Goal: Task Accomplishment & Management: Complete application form

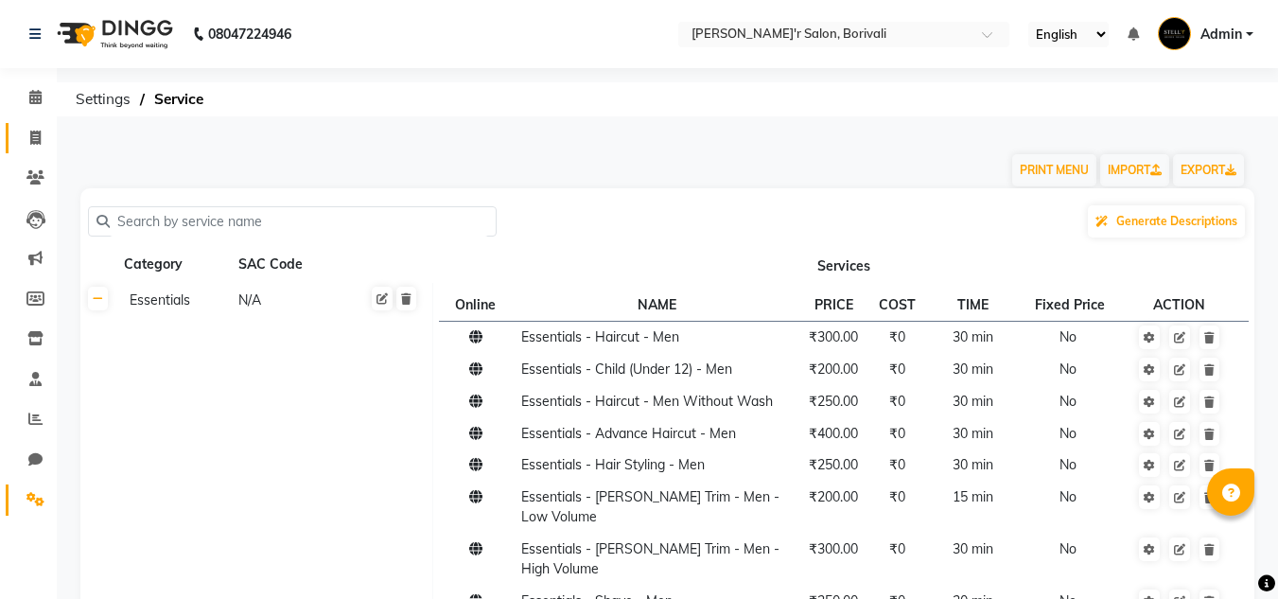
click at [30, 126] on link "Invoice" at bounding box center [28, 138] width 45 height 31
select select "8737"
select select "service"
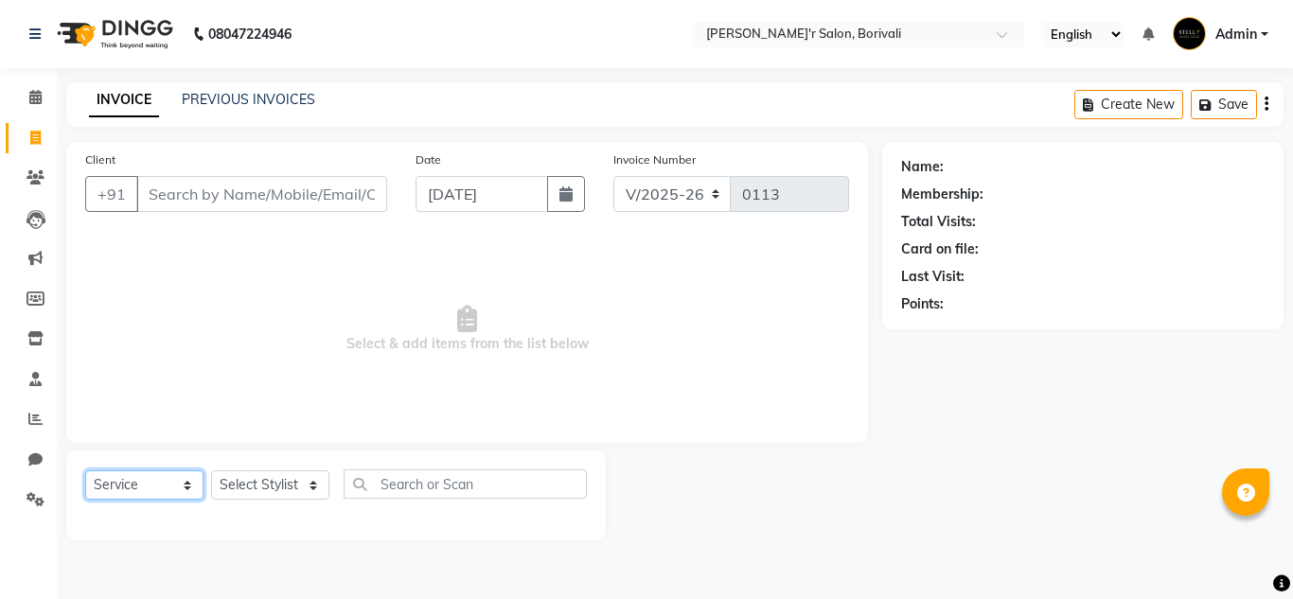
click at [167, 483] on select "Select Service Product Membership Package Voucher Prepaid Gift Card" at bounding box center [144, 484] width 118 height 29
click at [85, 470] on select "Select Service Product Membership Package Voucher Prepaid Gift Card" at bounding box center [144, 484] width 118 height 29
click at [237, 500] on select "Select Stylist [PERSON_NAME] Chote Laal Thakur [PERSON_NAME] Mohd [PERSON_NAME]…" at bounding box center [270, 484] width 118 height 29
select select "89313"
click at [211, 470] on select "Select Stylist [PERSON_NAME] Chote Laal Thakur [PERSON_NAME] Mohd [PERSON_NAME]…" at bounding box center [270, 484] width 118 height 29
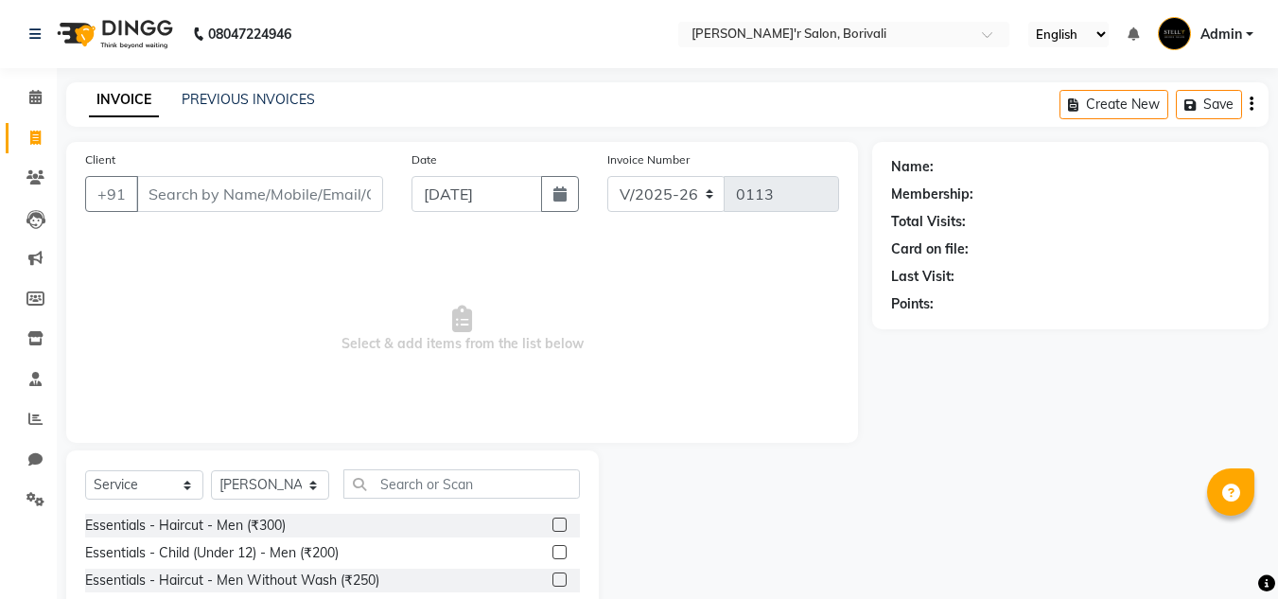
click at [553, 517] on div at bounding box center [566, 526] width 27 height 24
click at [553, 521] on label at bounding box center [560, 525] width 14 height 14
click at [553, 521] on input "checkbox" at bounding box center [559, 526] width 12 height 12
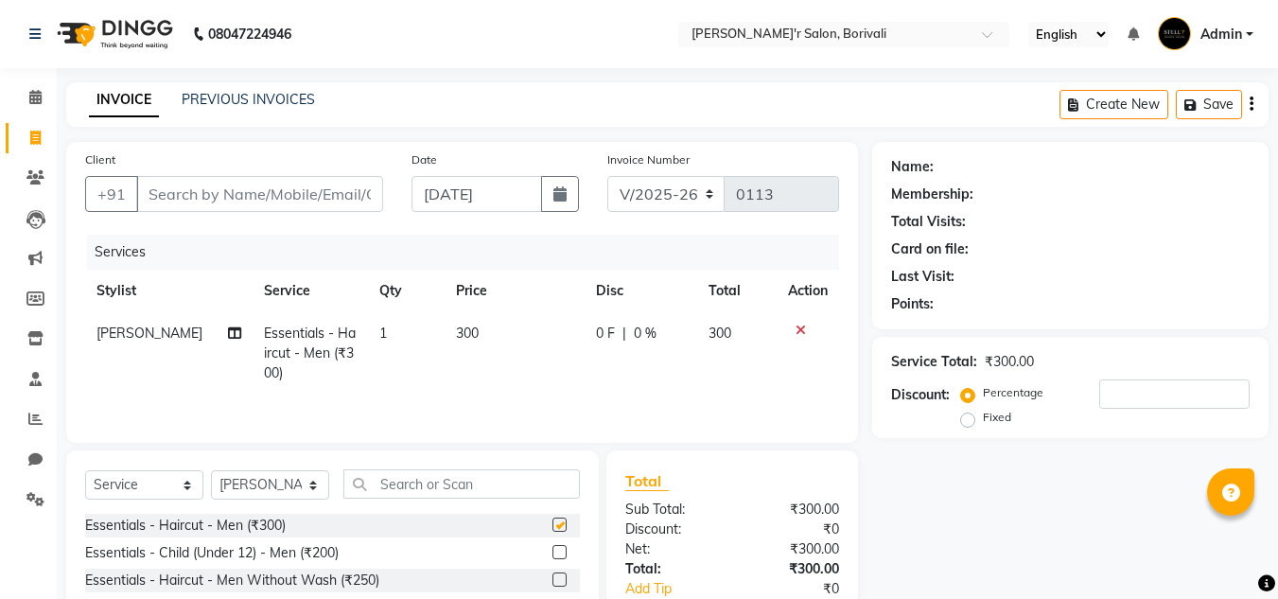
checkbox input "false"
click at [221, 186] on input "Client" at bounding box center [259, 194] width 247 height 36
type input "9"
type input "0"
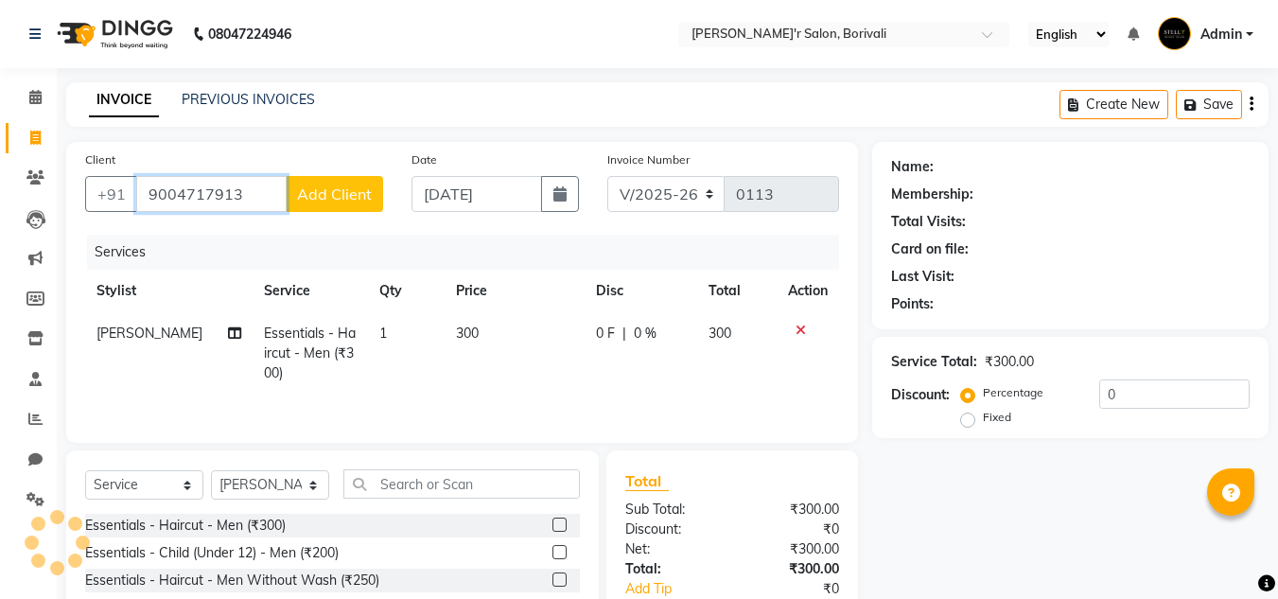
type input "9004717913"
click at [331, 180] on button "Add Client" at bounding box center [334, 194] width 97 height 36
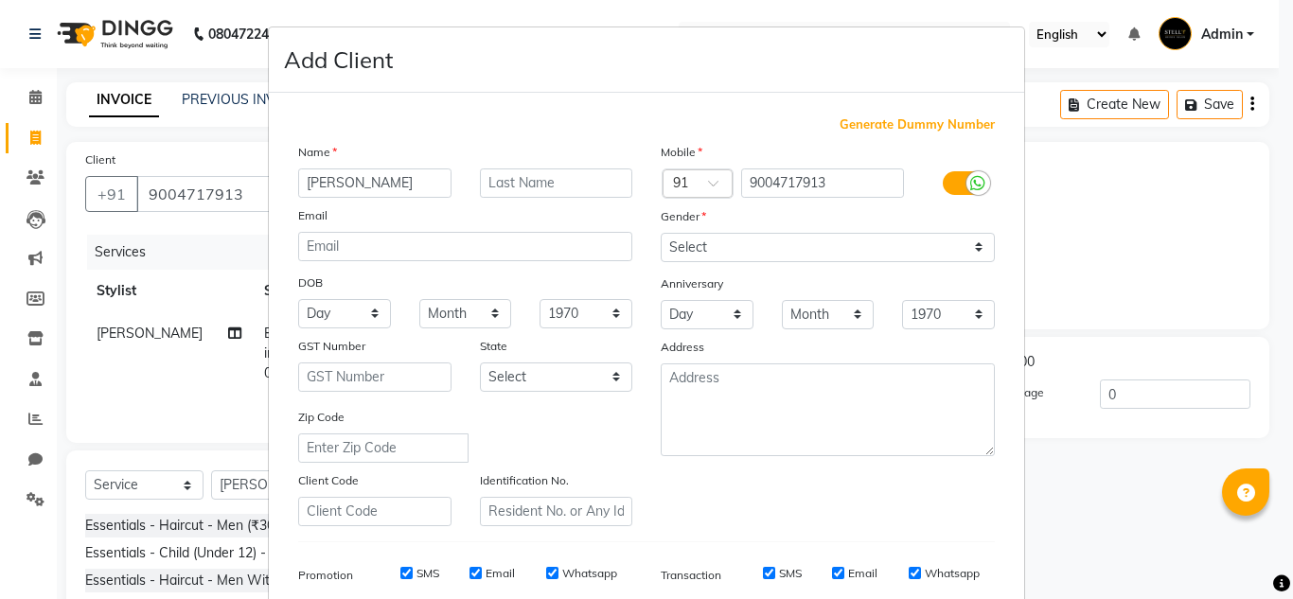
type input "[PERSON_NAME]"
click at [555, 181] on input "text" at bounding box center [556, 182] width 153 height 29
type input "k"
click at [495, 185] on input "Khdam" at bounding box center [556, 182] width 153 height 29
type input "Kadam"
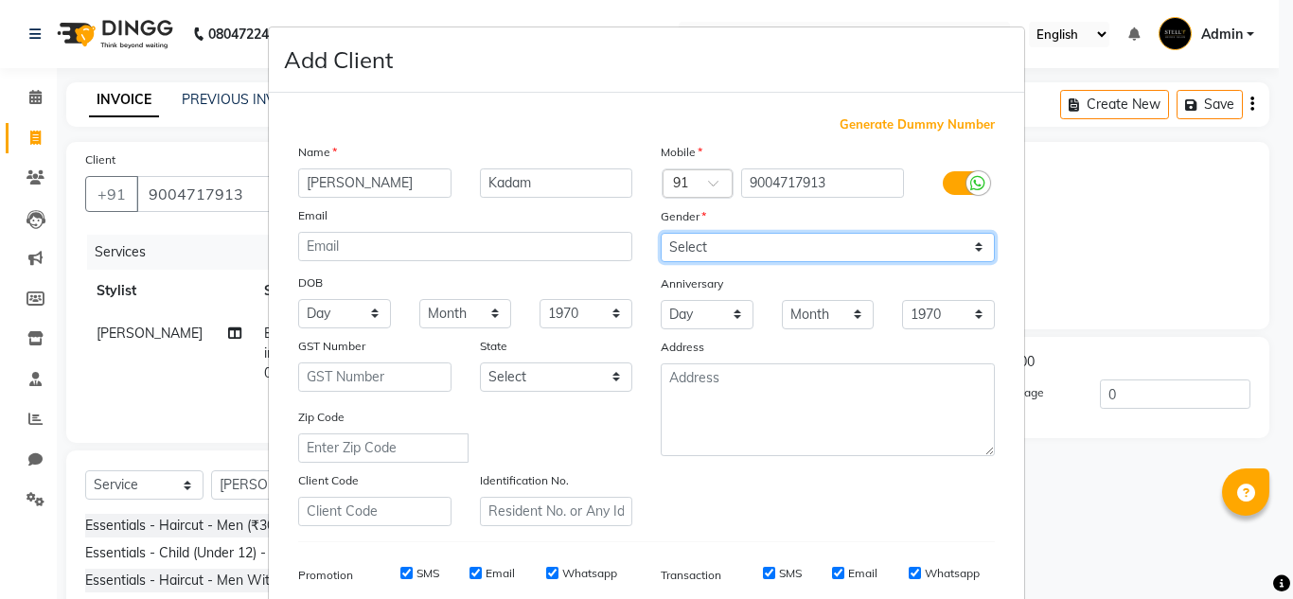
click at [885, 254] on select "Select [DEMOGRAPHIC_DATA] [DEMOGRAPHIC_DATA] Other Prefer Not To Say" at bounding box center [828, 247] width 334 height 29
select select "[DEMOGRAPHIC_DATA]"
click at [661, 233] on select "Select [DEMOGRAPHIC_DATA] [DEMOGRAPHIC_DATA] Other Prefer Not To Say" at bounding box center [828, 247] width 334 height 29
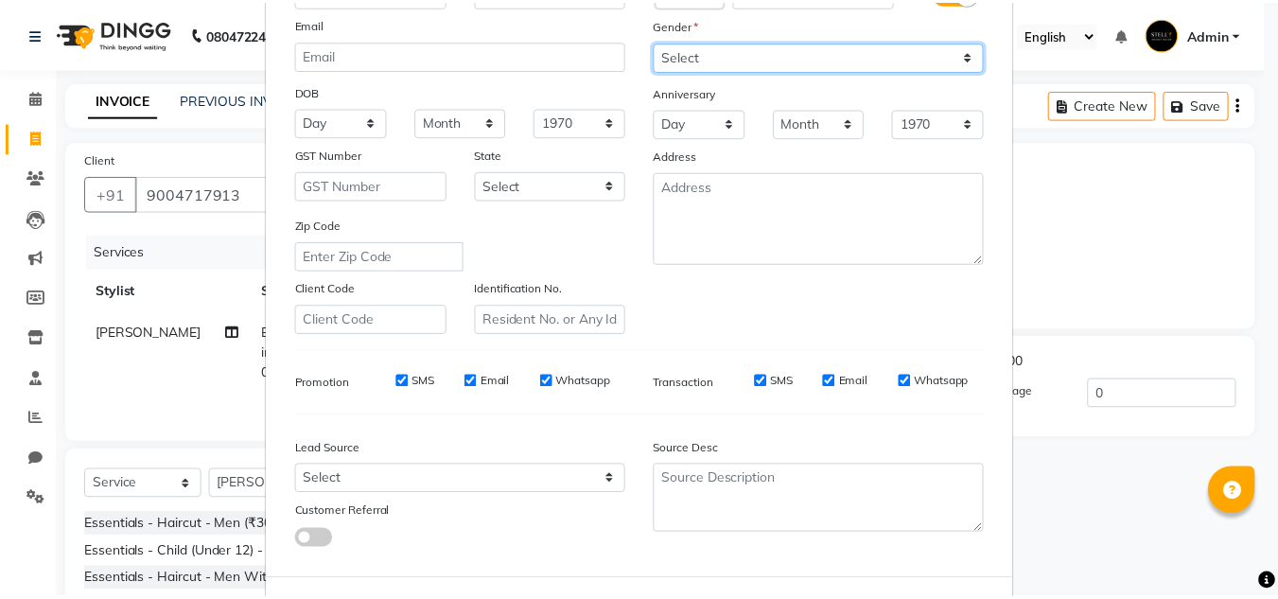
scroll to position [274, 0]
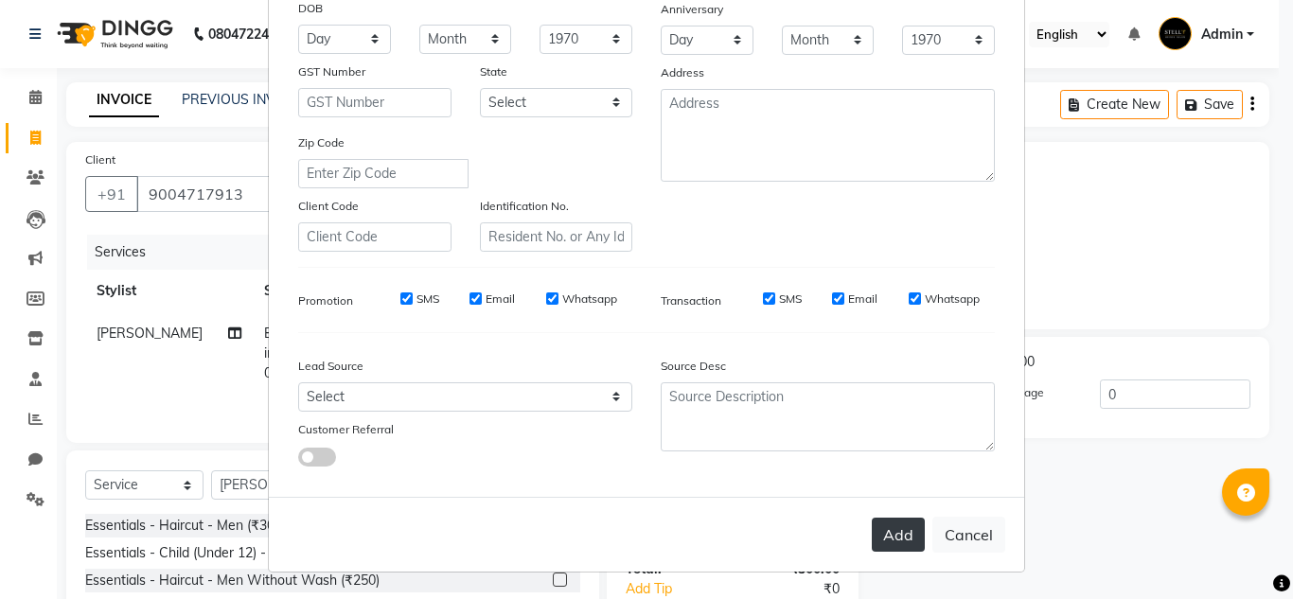
click at [882, 535] on button "Add" at bounding box center [898, 535] width 53 height 34
select select
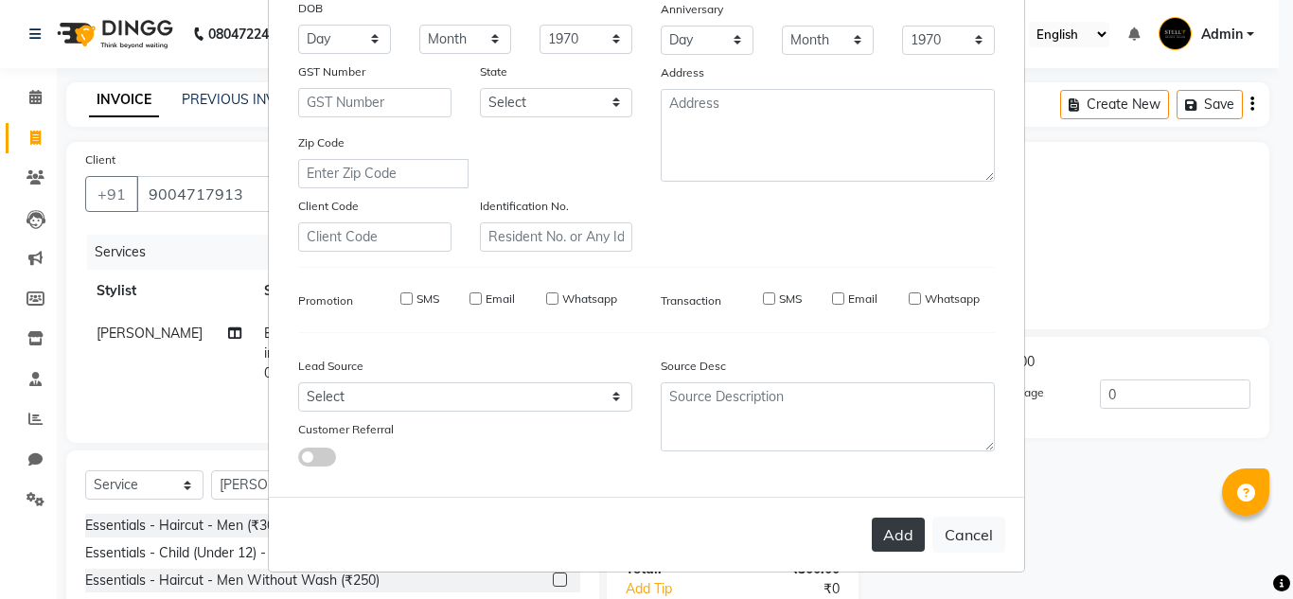
select select
checkbox input "false"
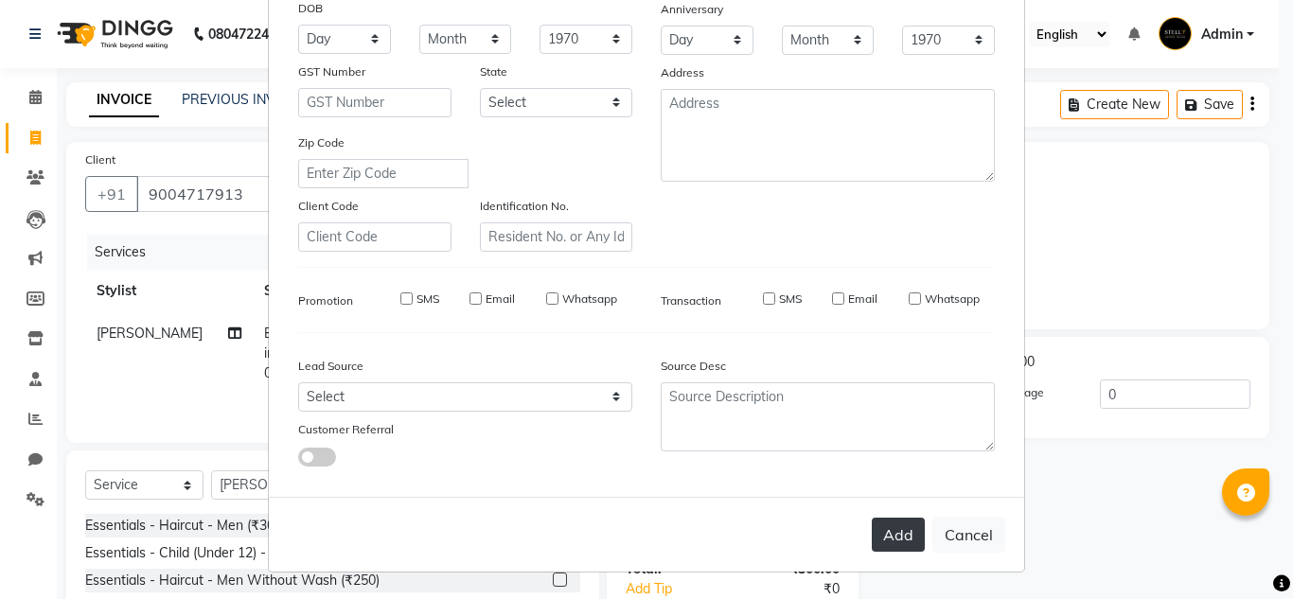
checkbox input "false"
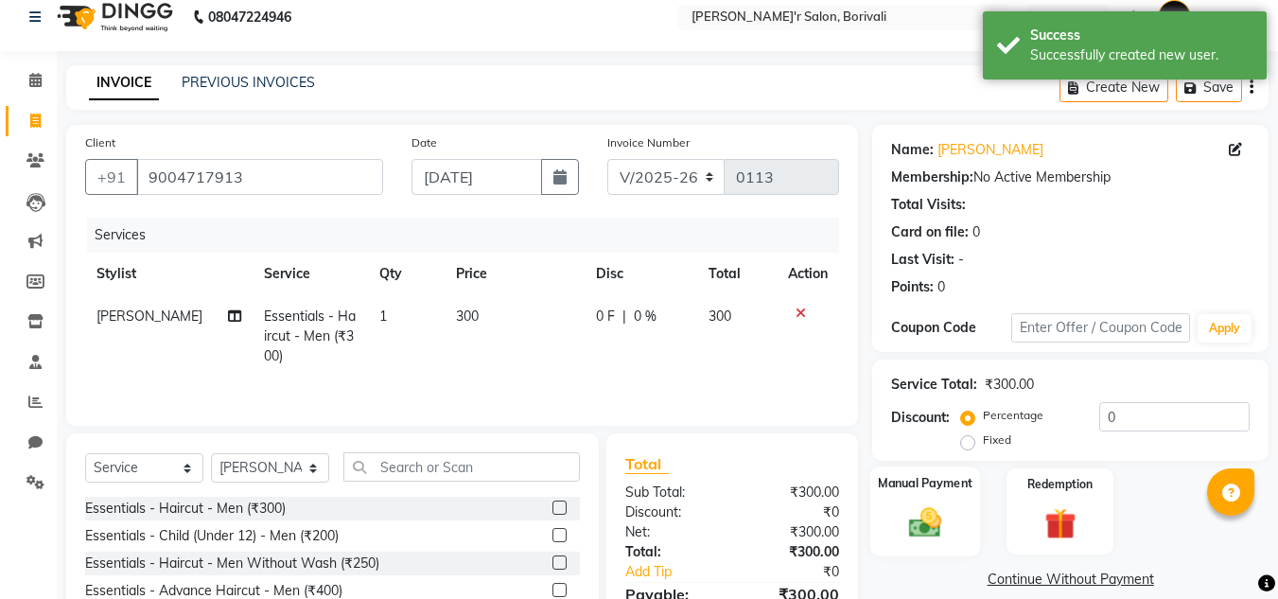
scroll to position [0, 0]
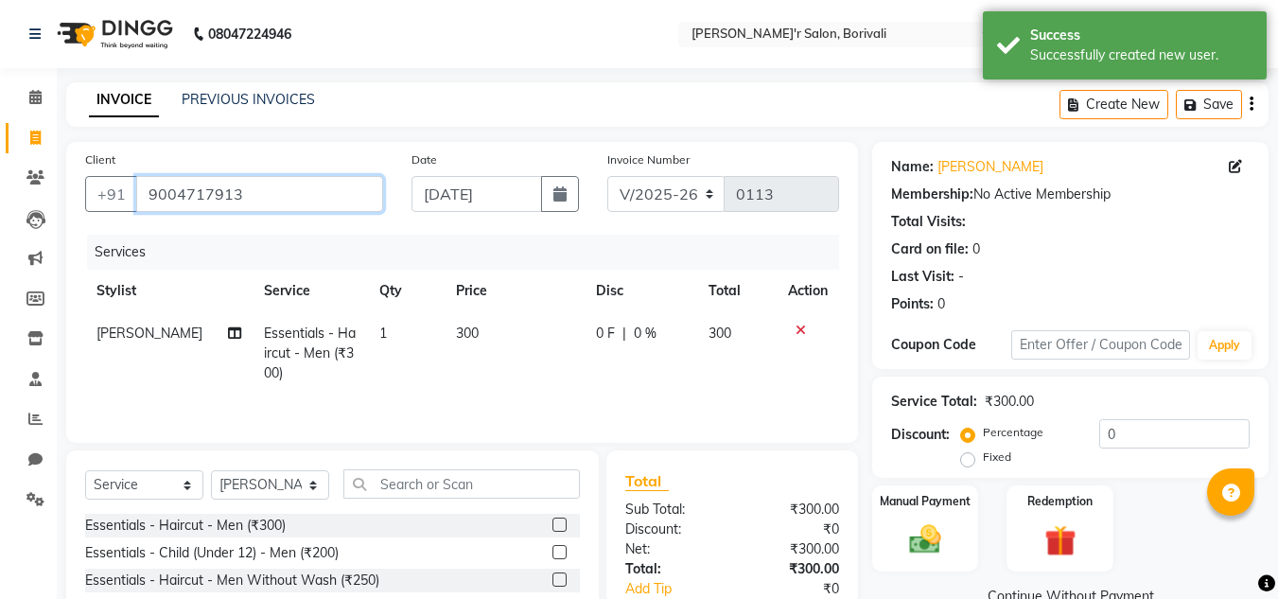
click at [278, 186] on input "9004717913" at bounding box center [259, 194] width 247 height 36
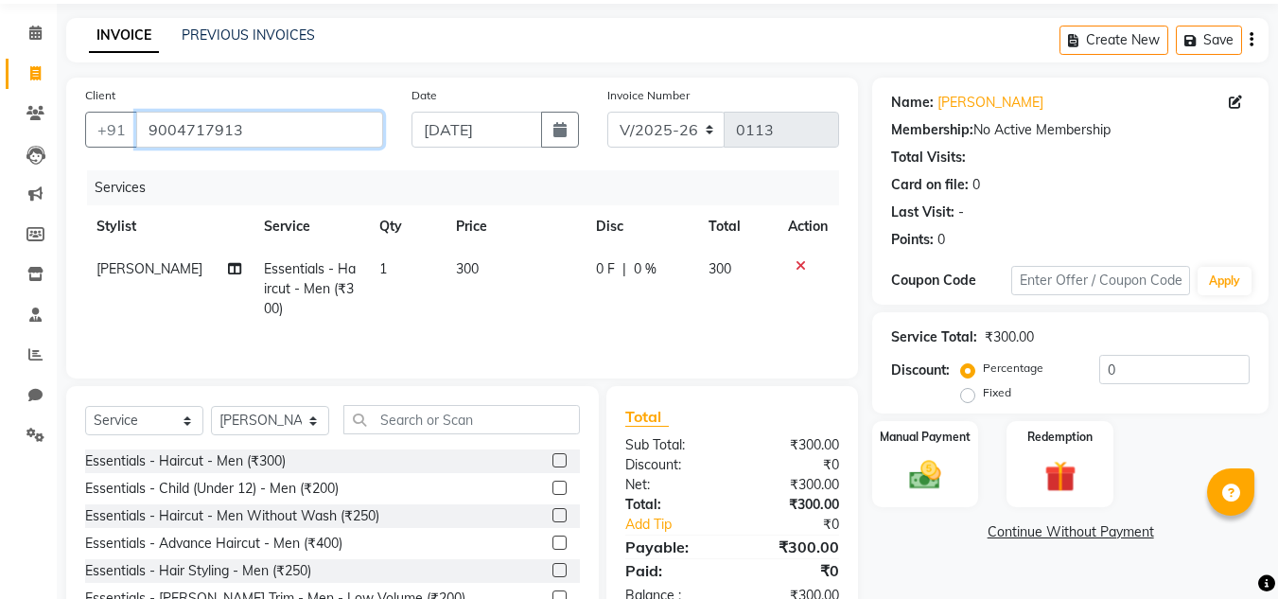
scroll to position [159, 0]
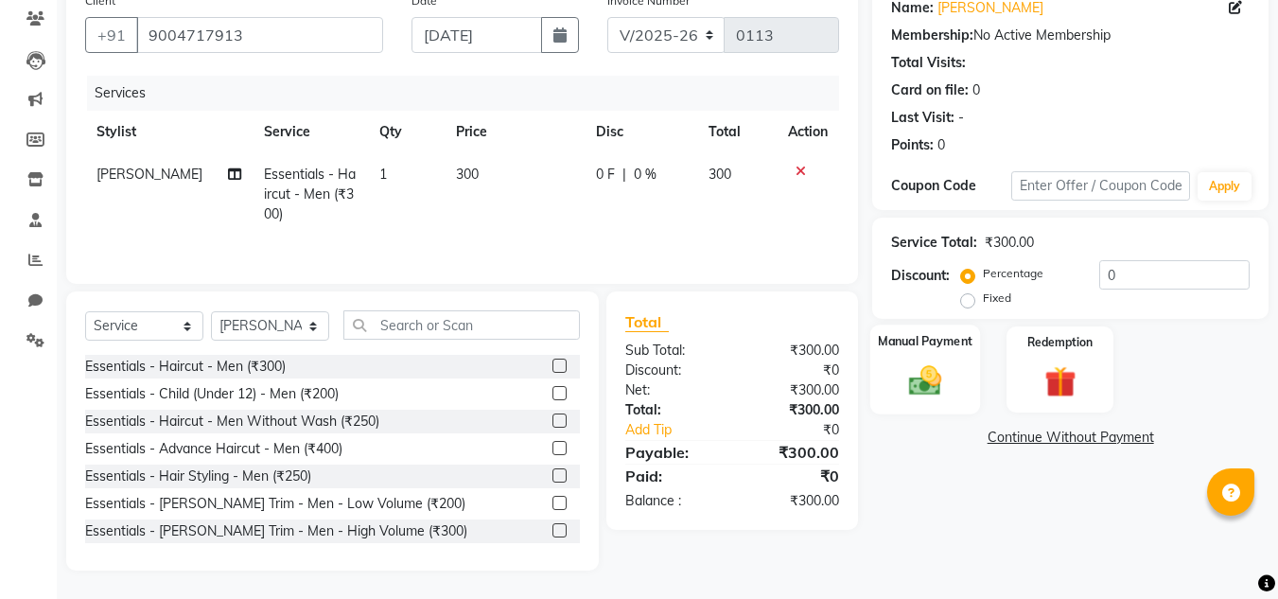
click at [936, 396] on img at bounding box center [925, 380] width 53 height 38
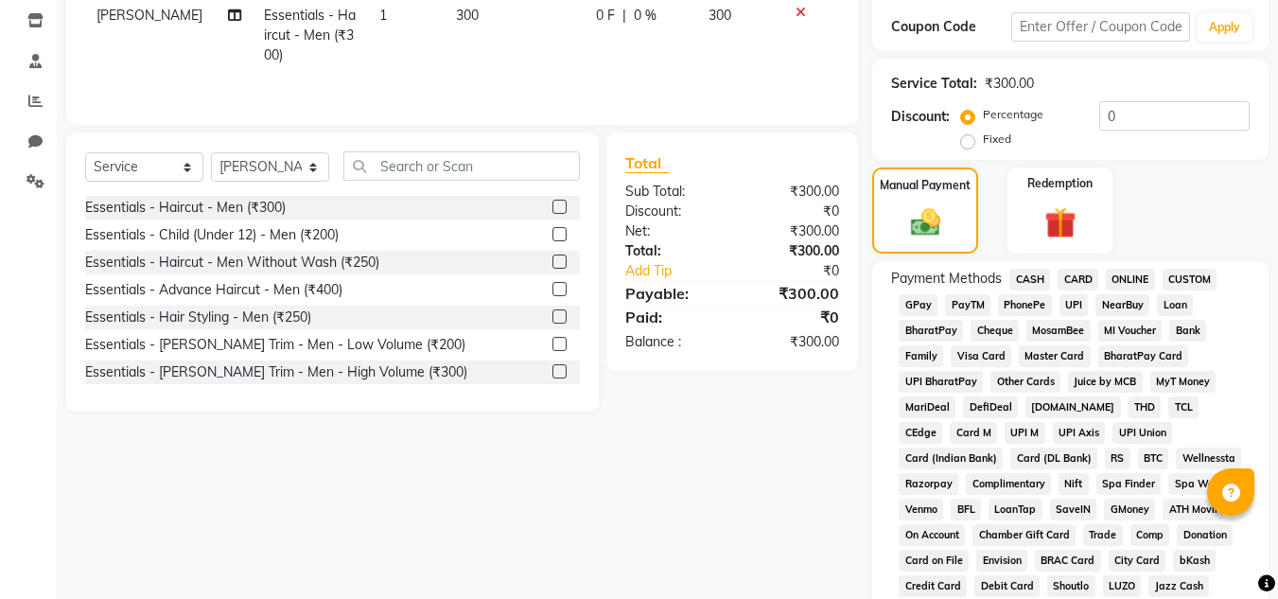
scroll to position [348, 0]
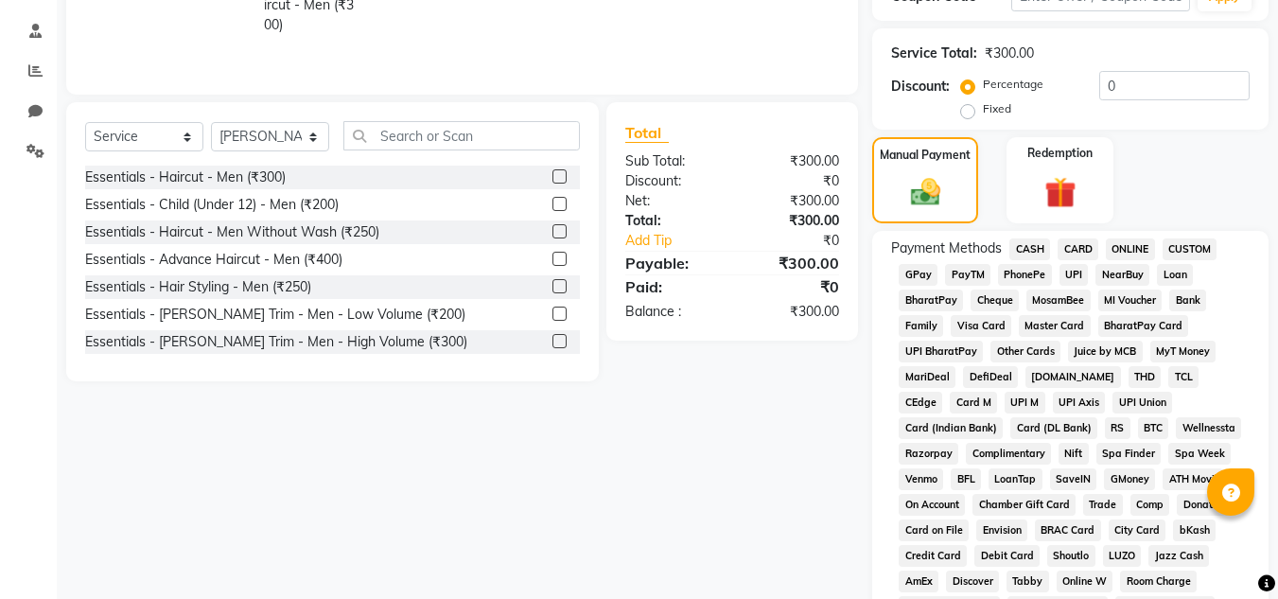
click at [1026, 244] on span "CASH" at bounding box center [1030, 249] width 41 height 22
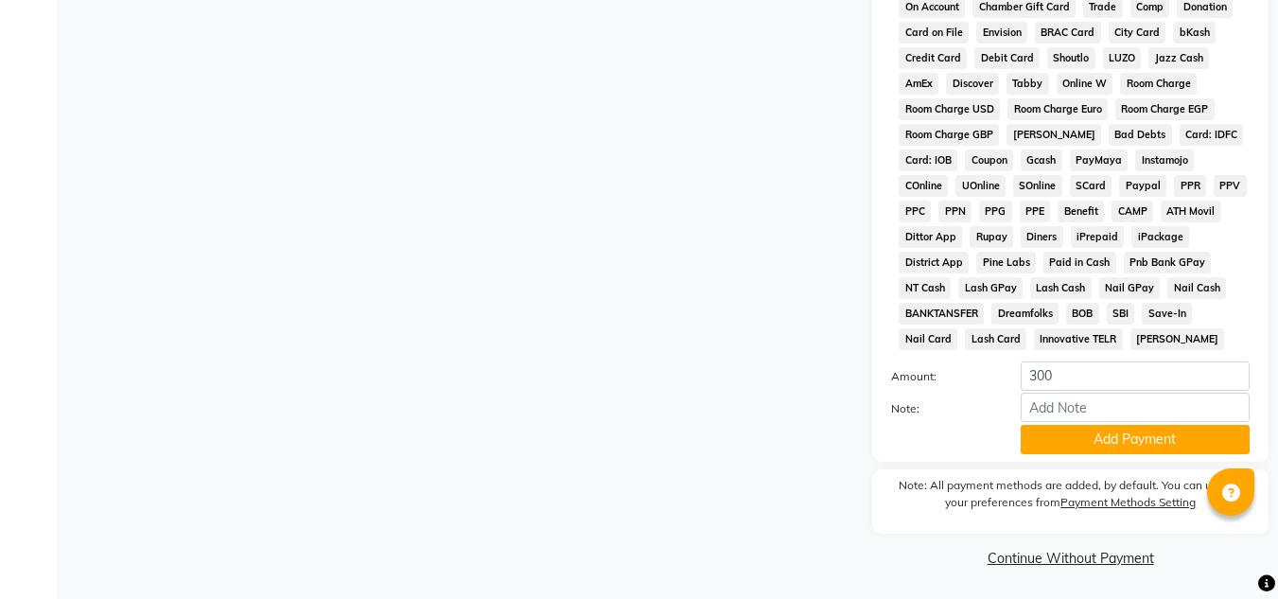
scroll to position [848, 0]
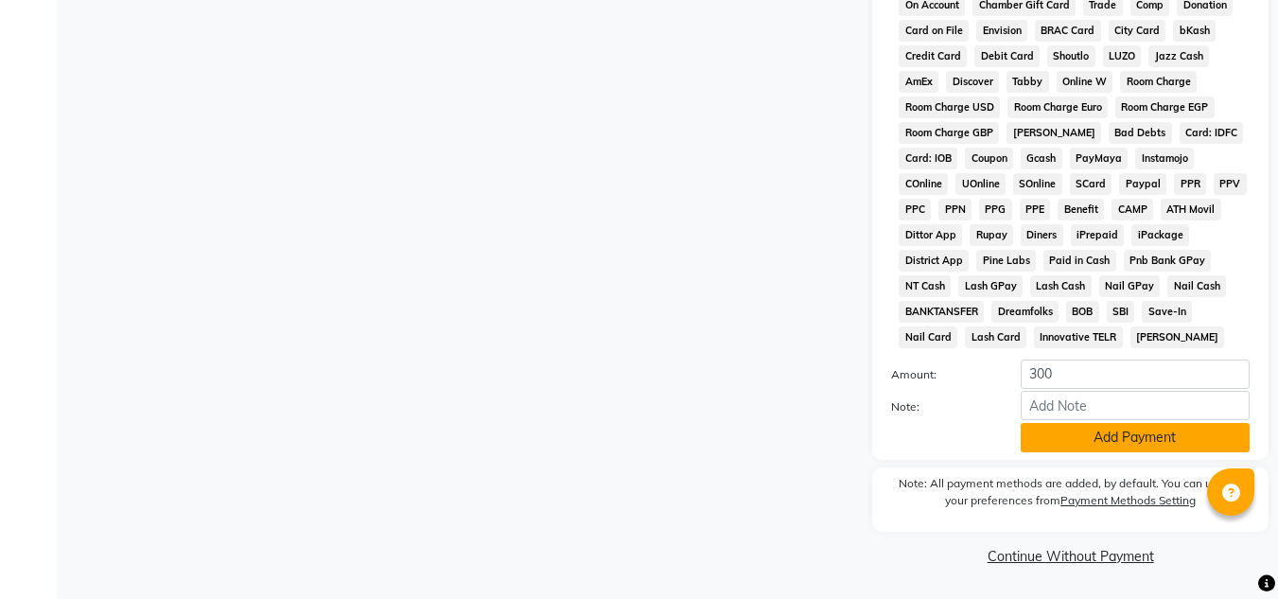
click at [1084, 433] on button "Add Payment" at bounding box center [1135, 437] width 229 height 29
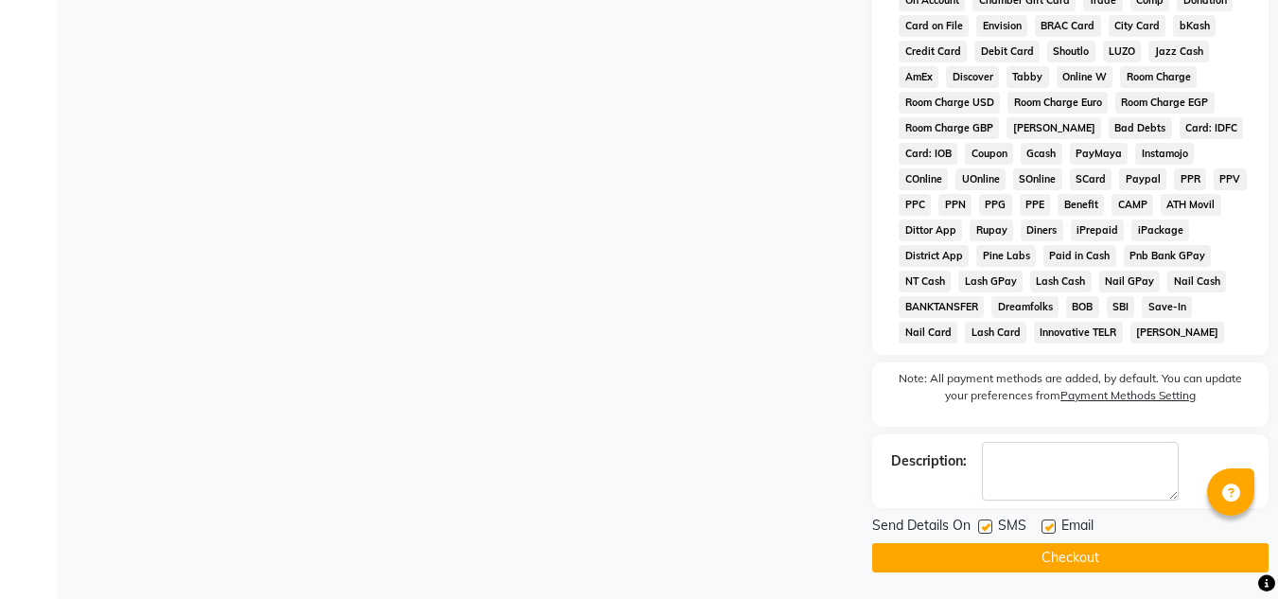
scroll to position [855, 0]
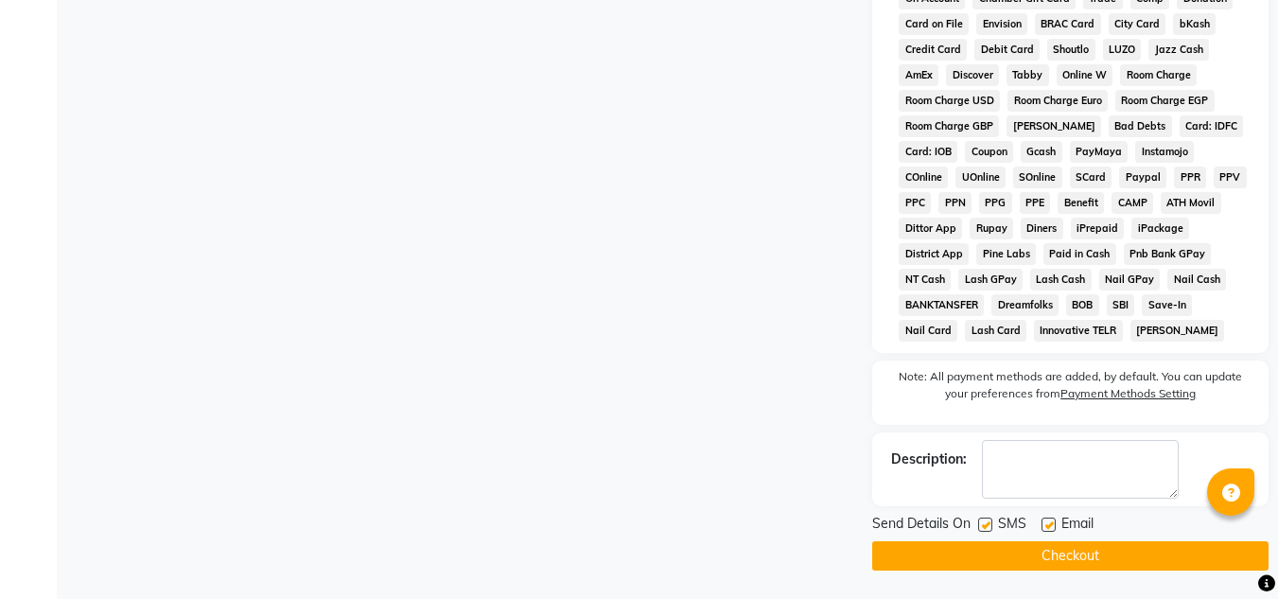
click at [1108, 555] on button "Checkout" at bounding box center [1071, 555] width 397 height 29
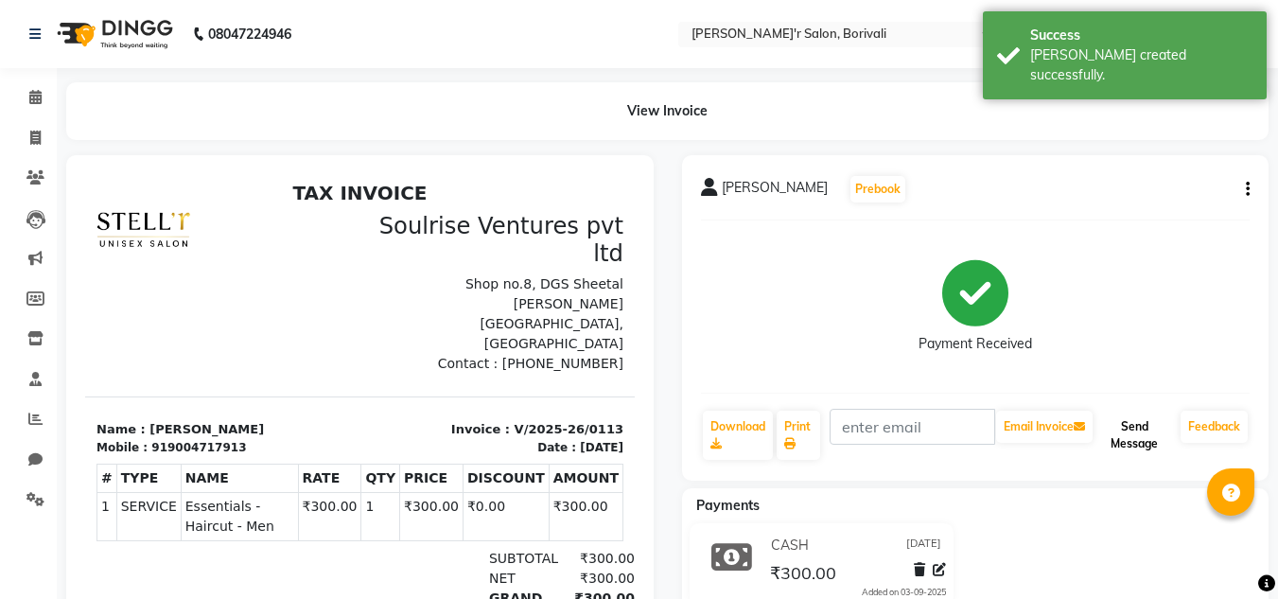
click at [1123, 429] on button "Send Message" at bounding box center [1135, 435] width 77 height 49
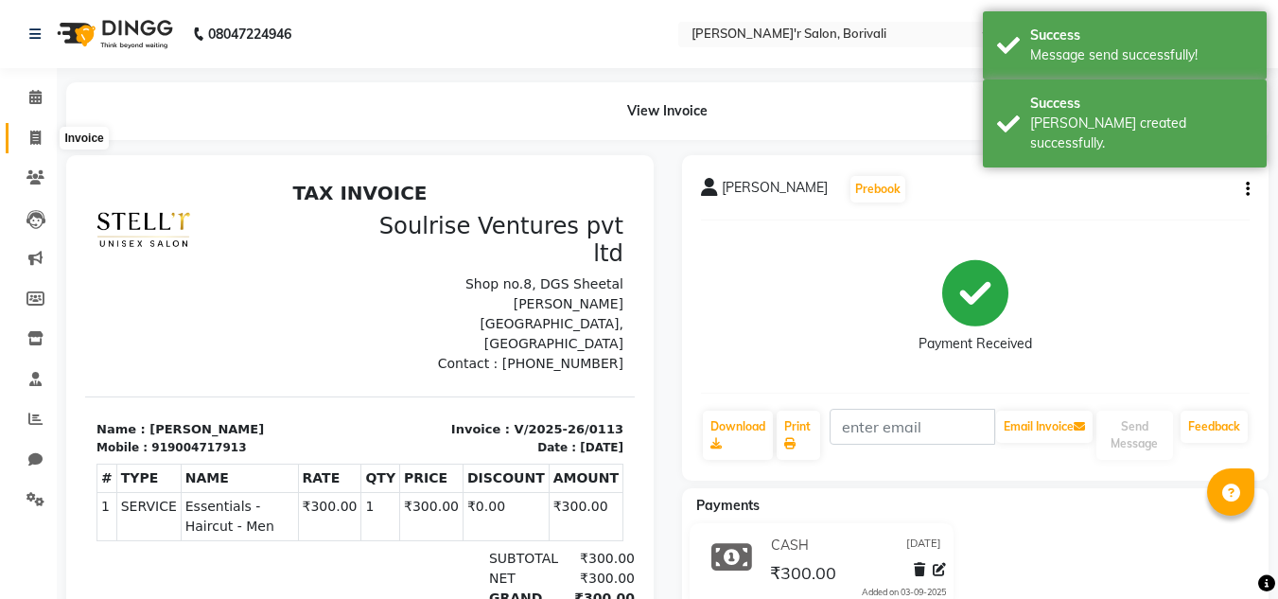
click at [32, 136] on icon at bounding box center [35, 138] width 10 height 14
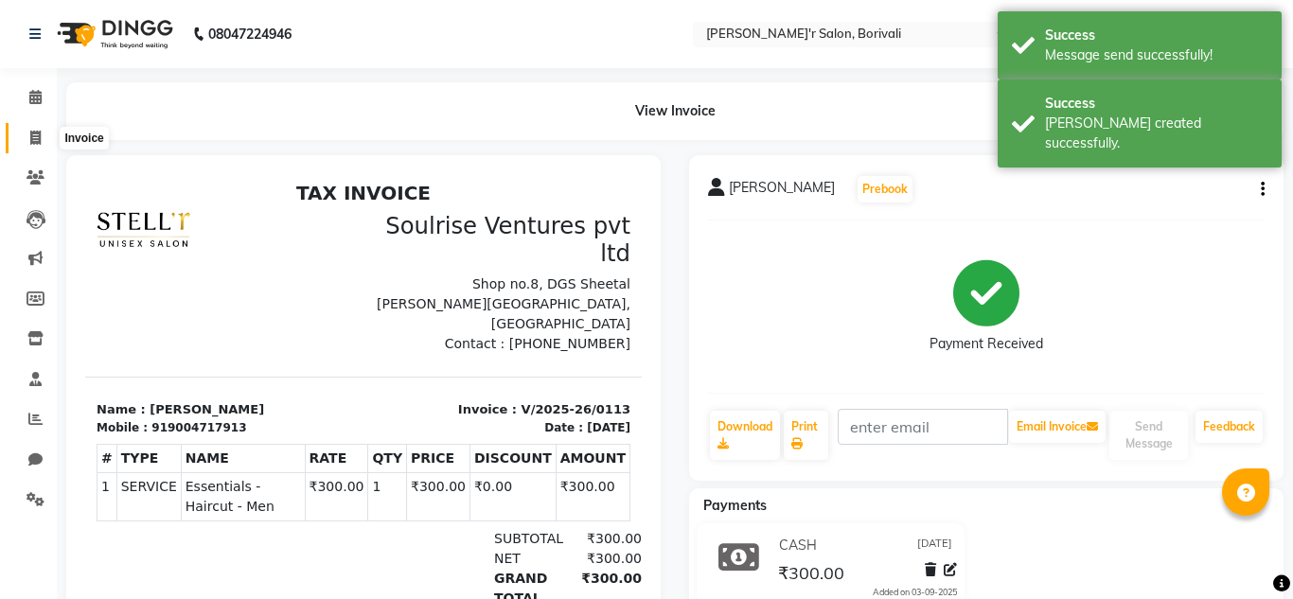
select select "8737"
select select "service"
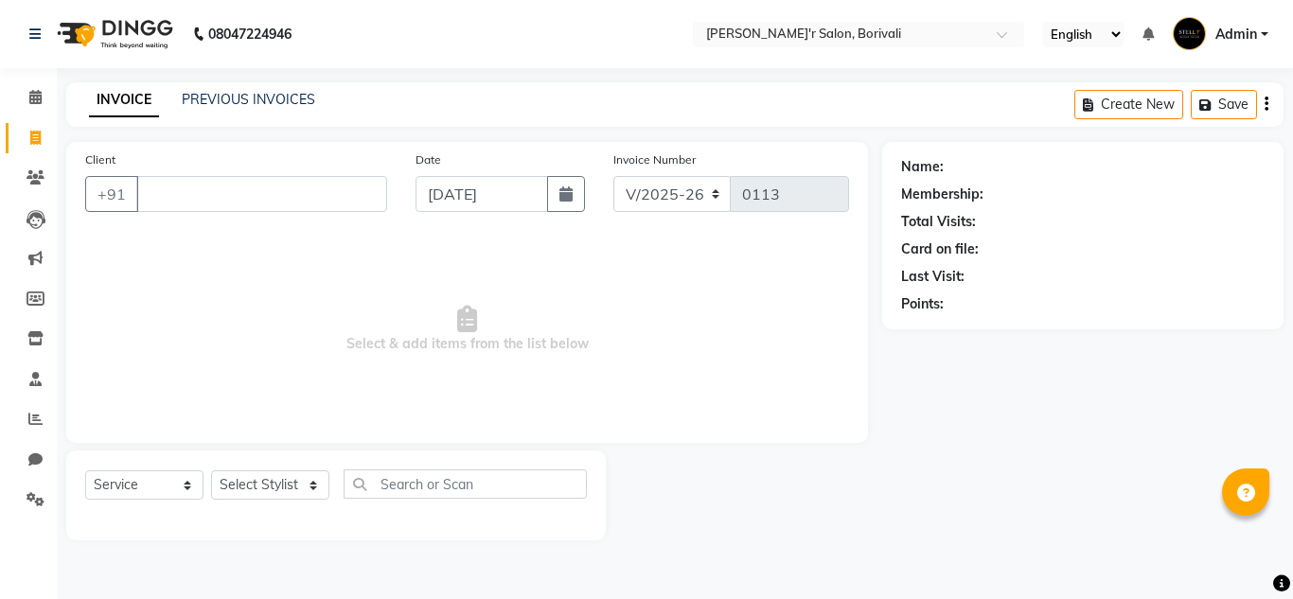
select select "8737"
select select "service"
click at [265, 487] on select "Select Stylist [PERSON_NAME] Chote Laal Thakur [PERSON_NAME] Mohd [PERSON_NAME]…" at bounding box center [270, 484] width 118 height 29
select select "89313"
click at [211, 470] on select "Select Stylist [PERSON_NAME] Chote Laal Thakur [PERSON_NAME] Mohd [PERSON_NAME]…" at bounding box center [270, 484] width 118 height 29
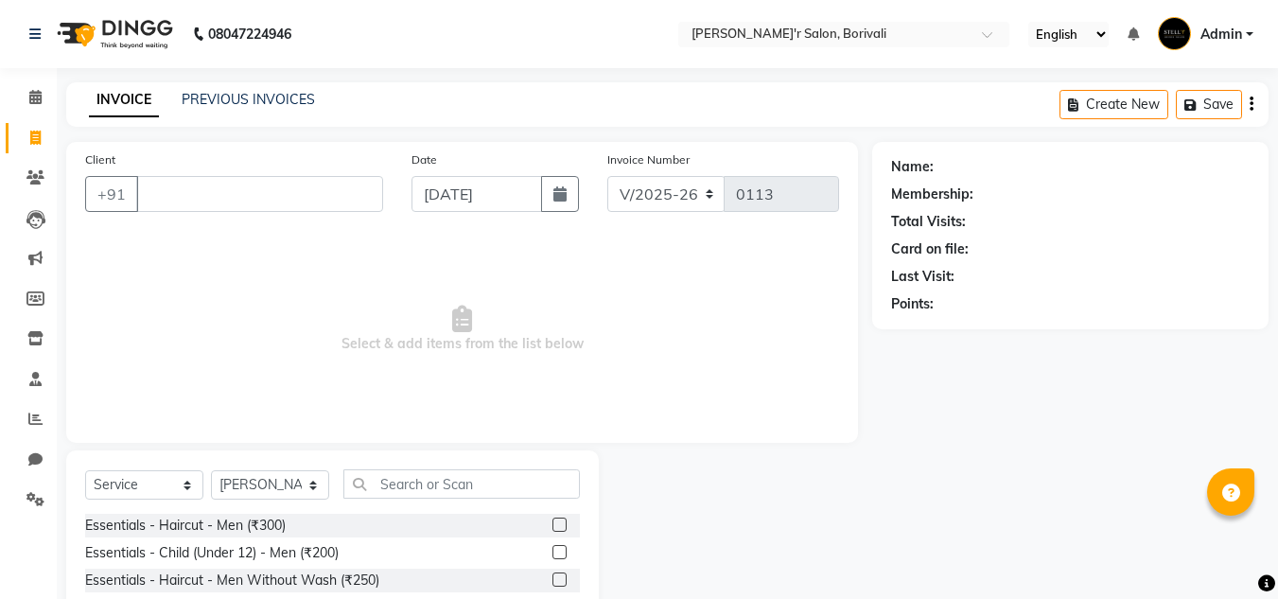
click at [301, 523] on div "Essentials - Haircut - Men (₹300)" at bounding box center [332, 526] width 495 height 24
click at [553, 523] on label at bounding box center [560, 525] width 14 height 14
click at [553, 523] on input "checkbox" at bounding box center [559, 526] width 12 height 12
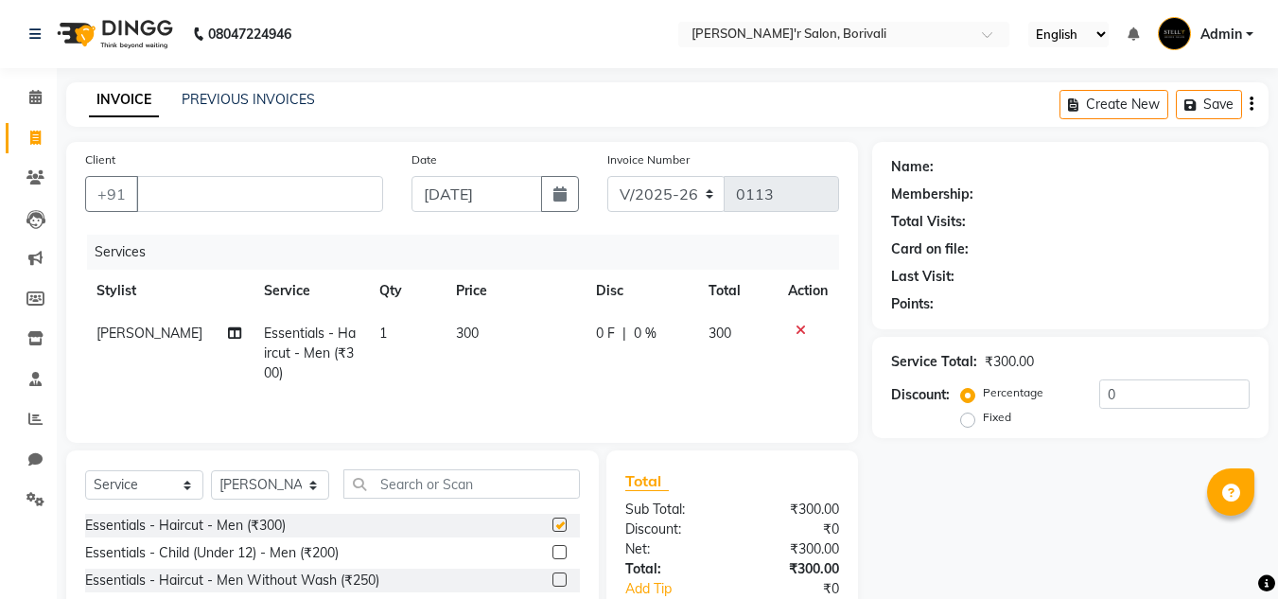
checkbox input "false"
click at [237, 184] on input "Client" at bounding box center [259, 194] width 247 height 36
click at [38, 178] on icon at bounding box center [35, 177] width 18 height 14
click at [296, 205] on input "Client" at bounding box center [259, 194] width 247 height 36
click at [35, 30] on icon at bounding box center [34, 33] width 11 height 13
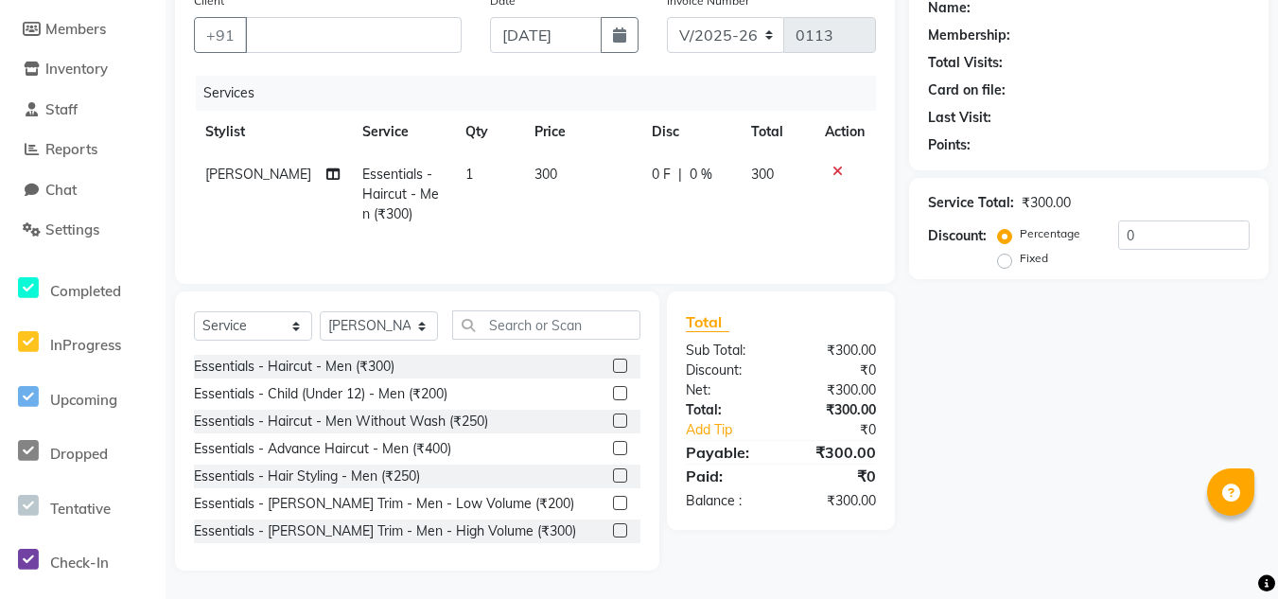
scroll to position [20, 0]
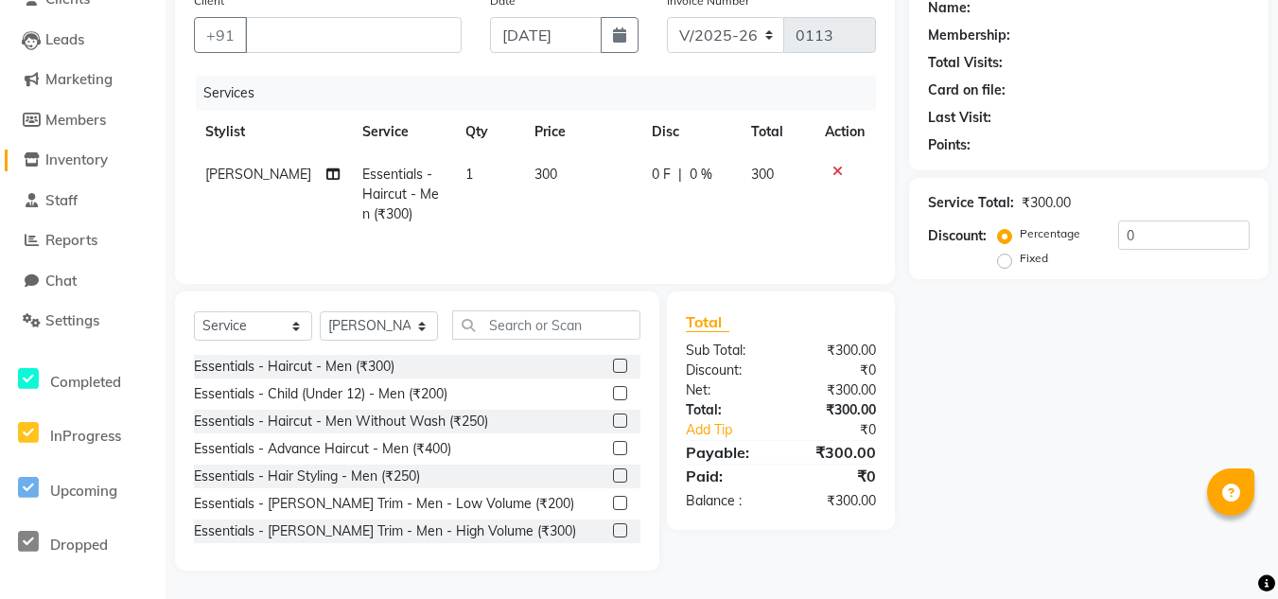
click at [68, 157] on span "Inventory" at bounding box center [76, 159] width 62 height 18
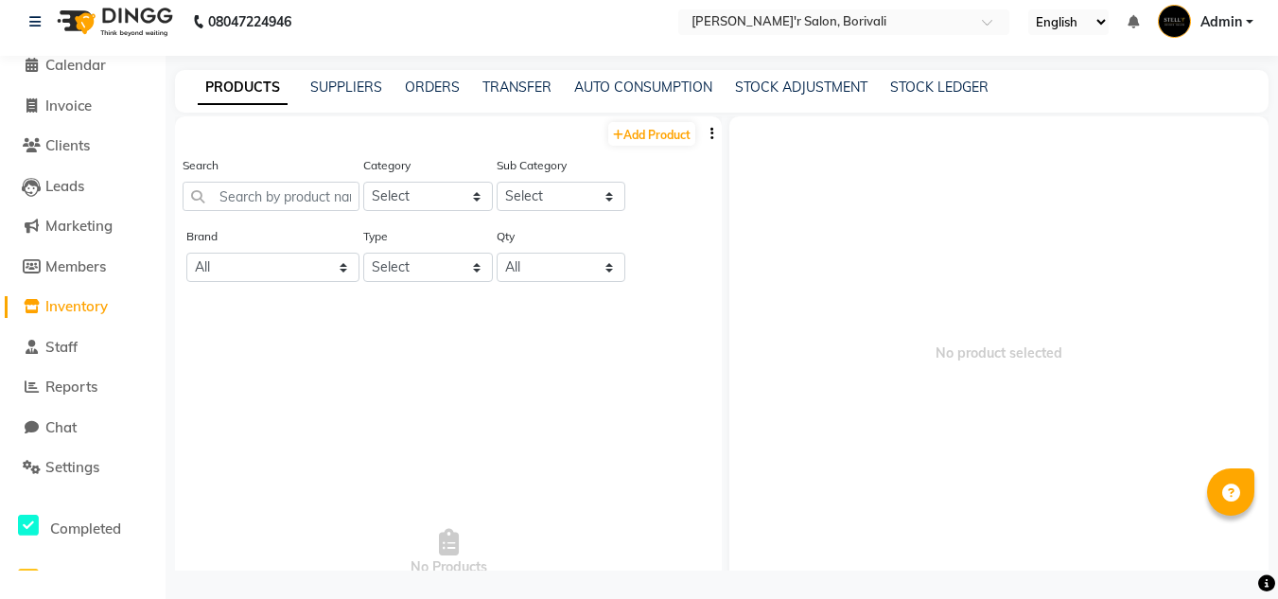
scroll to position [12, 0]
click at [952, 74] on div "PRODUCTS SUPPLIERS ORDERS TRANSFER AUTO CONSUMPTION STOCK ADJUSTMENT STOCK LEDG…" at bounding box center [722, 91] width 1094 height 43
click at [935, 78] on div "PRODUCTS SUPPLIERS ORDERS TRANSFER AUTO CONSUMPTION STOCK ADJUSTMENT STOCK LEDG…" at bounding box center [722, 91] width 1094 height 43
click at [510, 90] on link "TRANSFER" at bounding box center [517, 87] width 69 height 17
select select "sender"
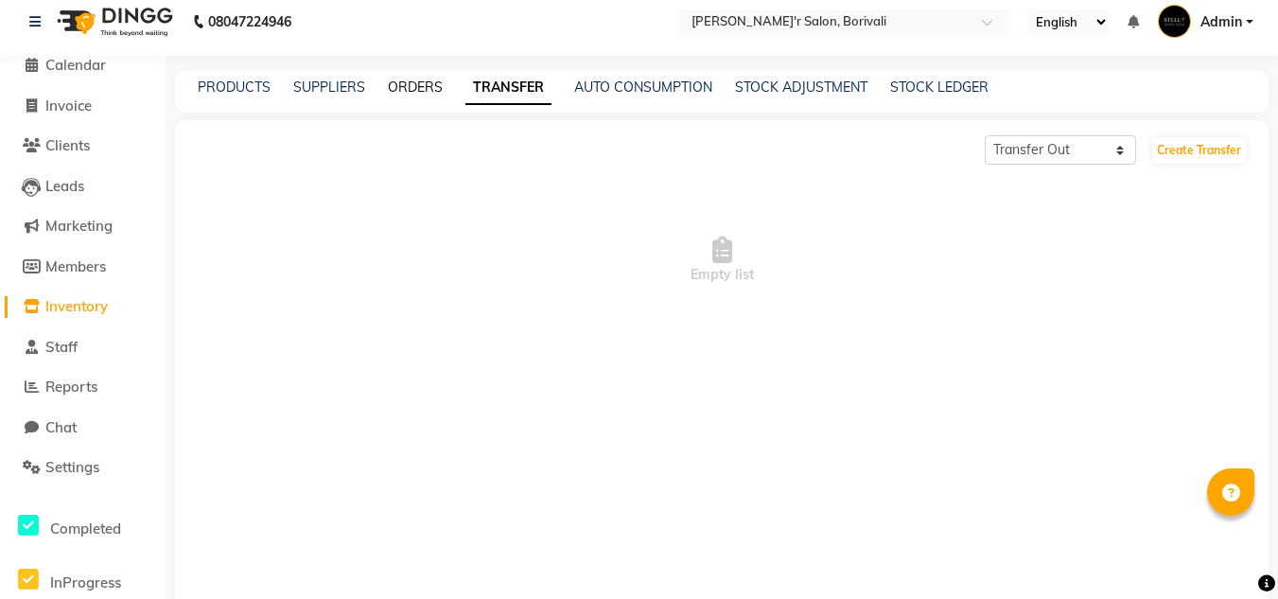
click at [401, 90] on link "ORDERS" at bounding box center [415, 87] width 55 height 17
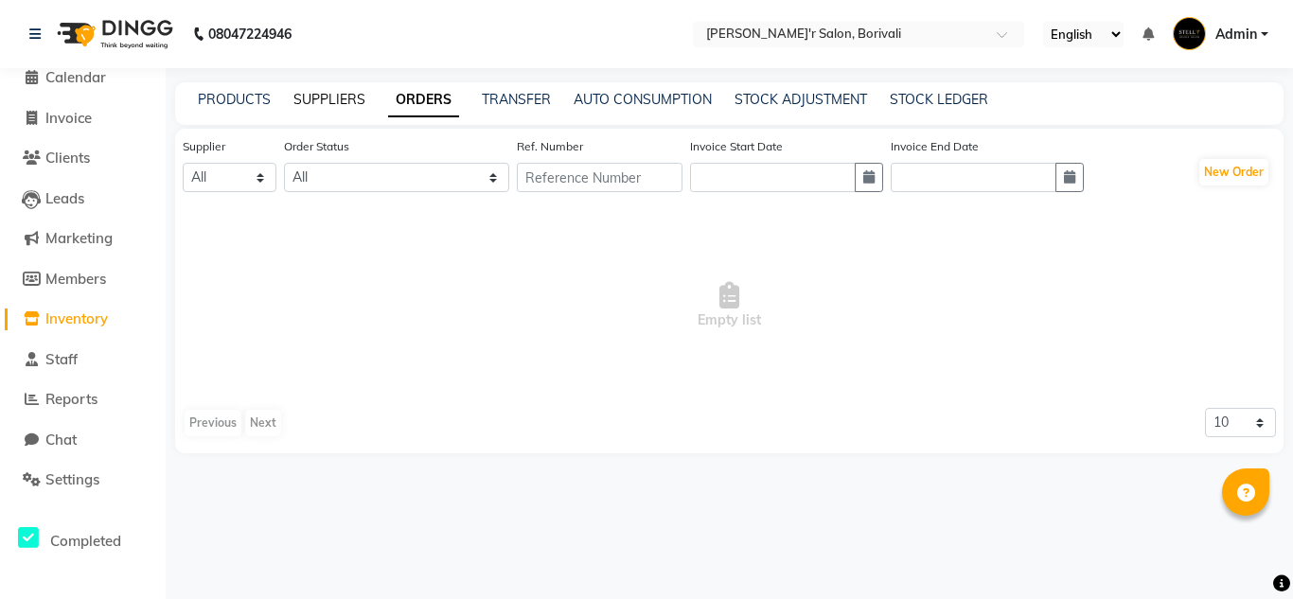
click at [297, 105] on link "SUPPLIERS" at bounding box center [329, 99] width 72 height 17
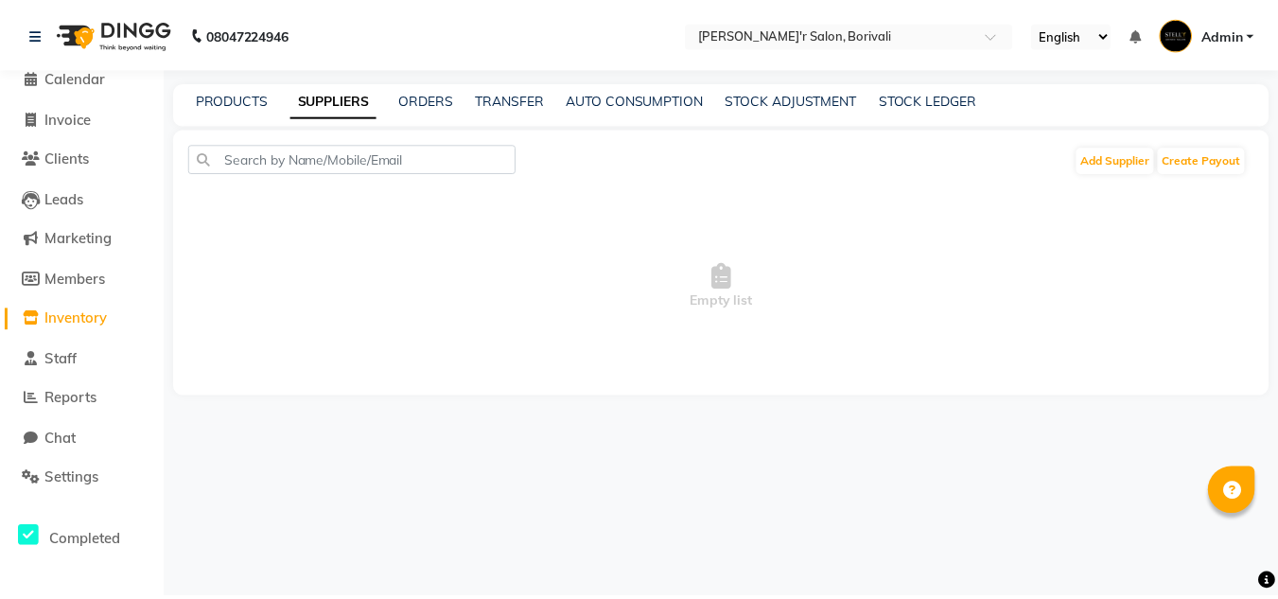
scroll to position [115, 0]
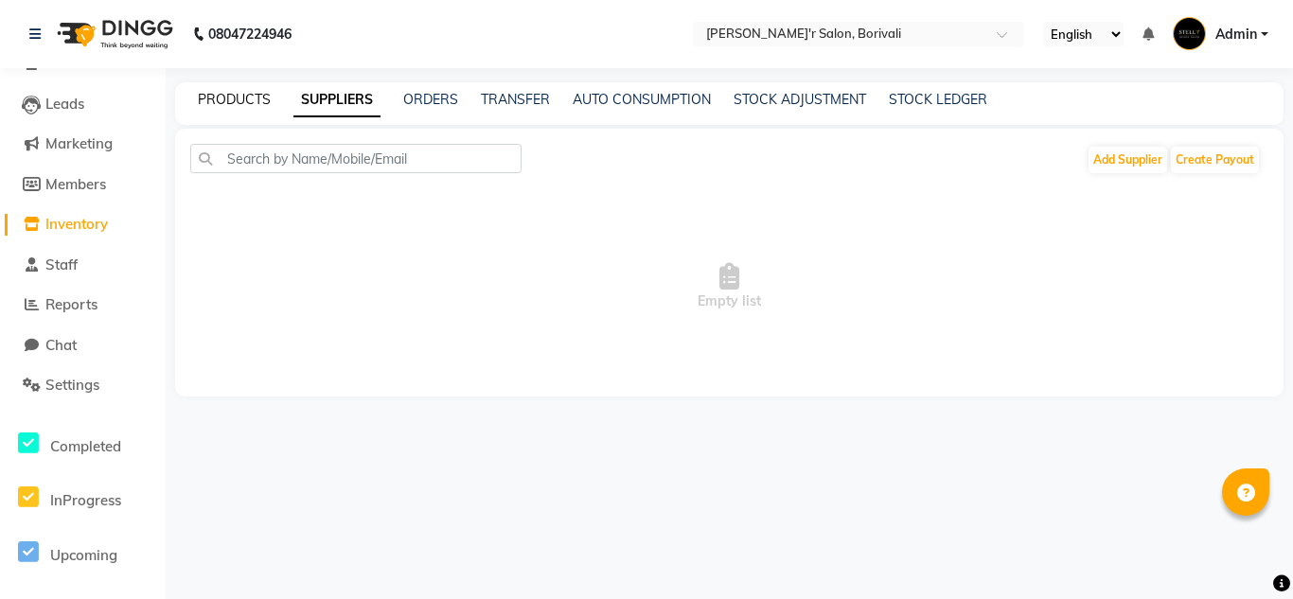
click at [254, 95] on link "PRODUCTS" at bounding box center [234, 99] width 73 height 17
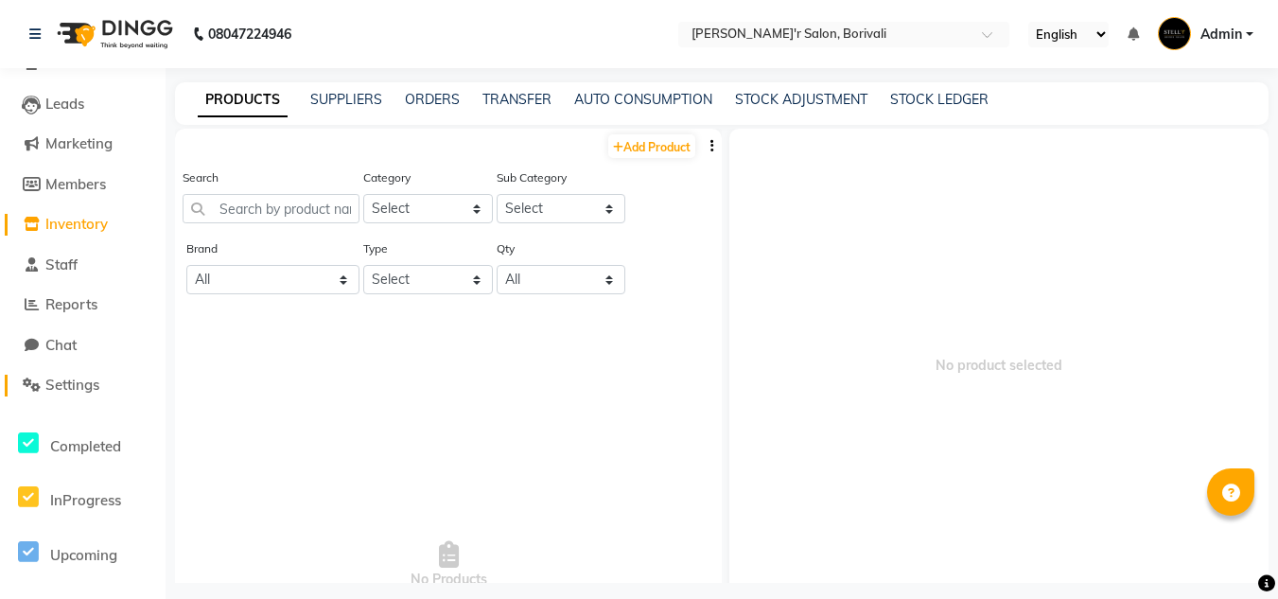
scroll to position [12, 0]
